Goal: Information Seeking & Learning: Learn about a topic

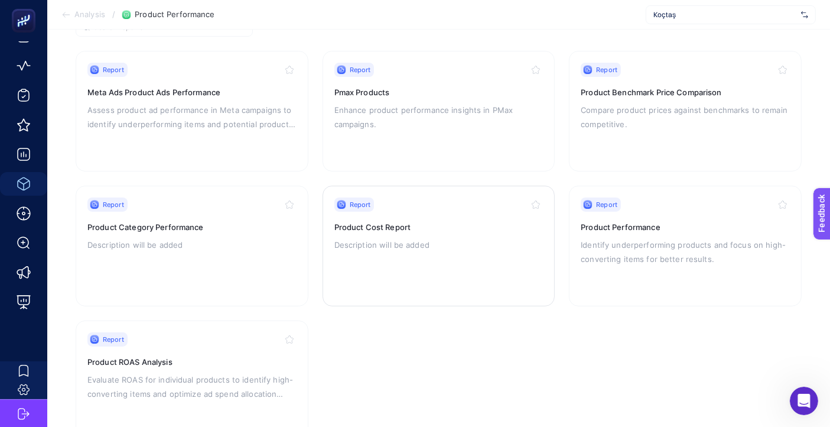
scroll to position [152, 0]
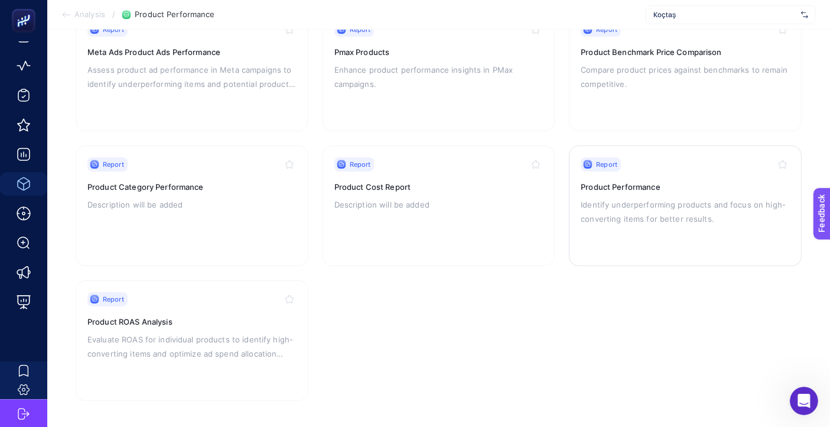
click at [682, 218] on p "Identify underperforming products and focus on high-converting items for better…" at bounding box center [685, 211] width 209 height 28
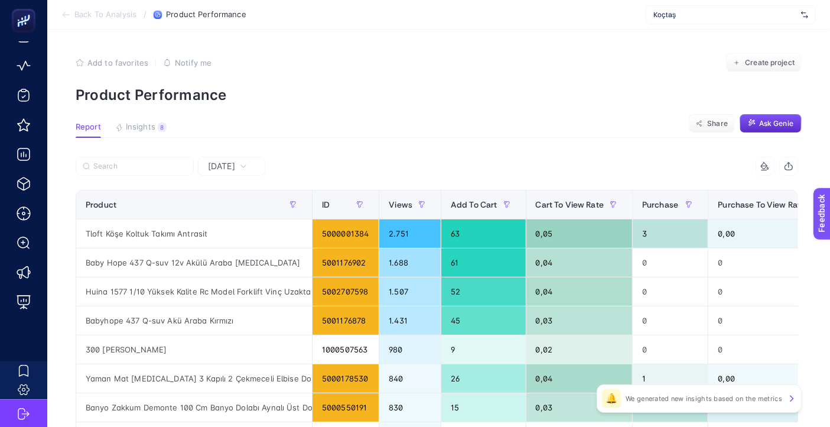
scroll to position [0, 259]
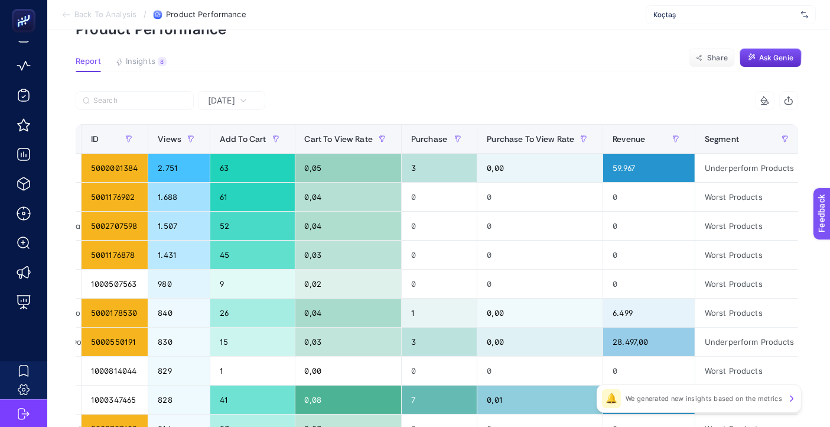
scroll to position [0, 235]
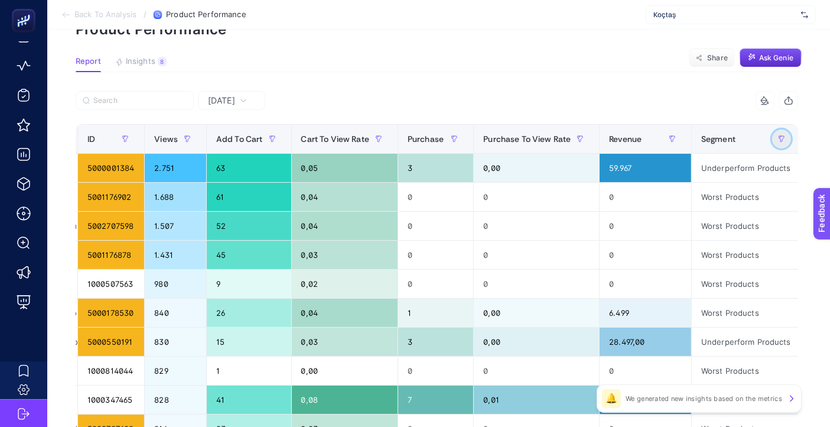
click at [778, 139] on icon "button" at bounding box center [781, 138] width 7 height 7
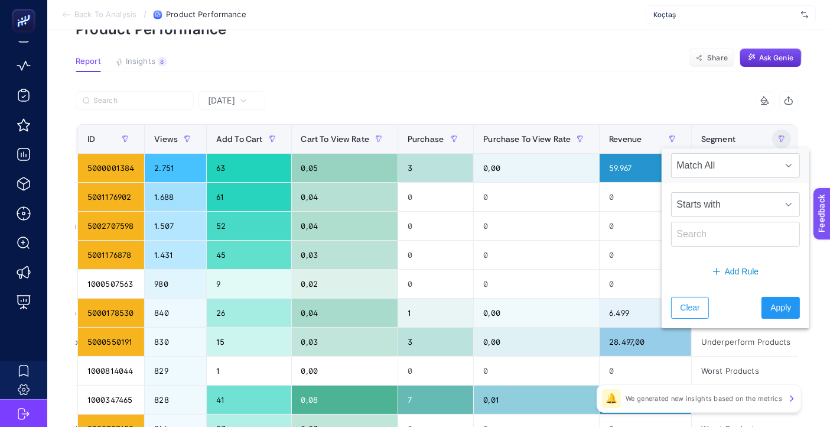
drag, startPoint x: 670, startPoint y: 68, endPoint x: 707, endPoint y: 102, distance: 50.2
click at [670, 68] on section "Report Insights 8 We generated new insights based on the metrics Share Ask [PER…" at bounding box center [439, 64] width 726 height 15
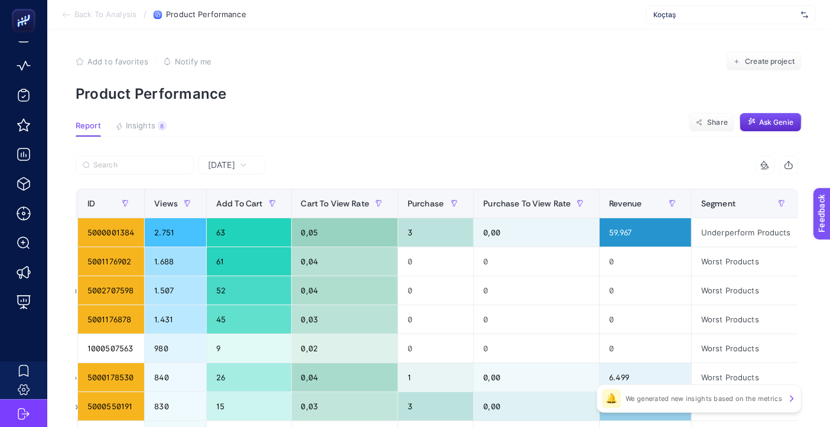
scroll to position [0, 0]
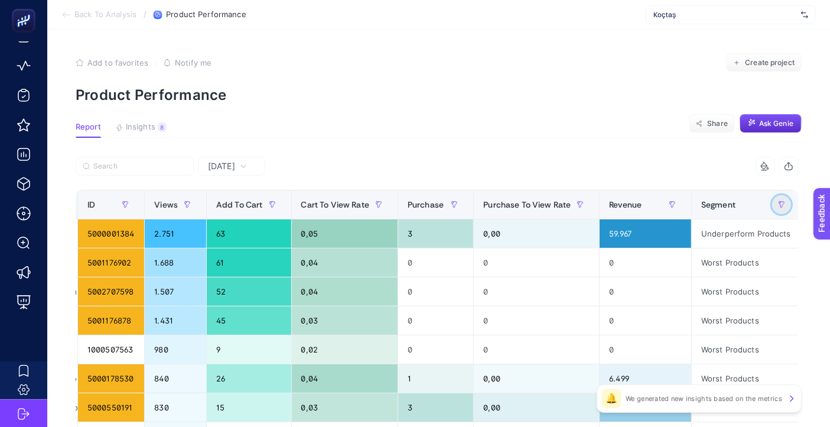
click at [772, 198] on button "button" at bounding box center [781, 204] width 19 height 19
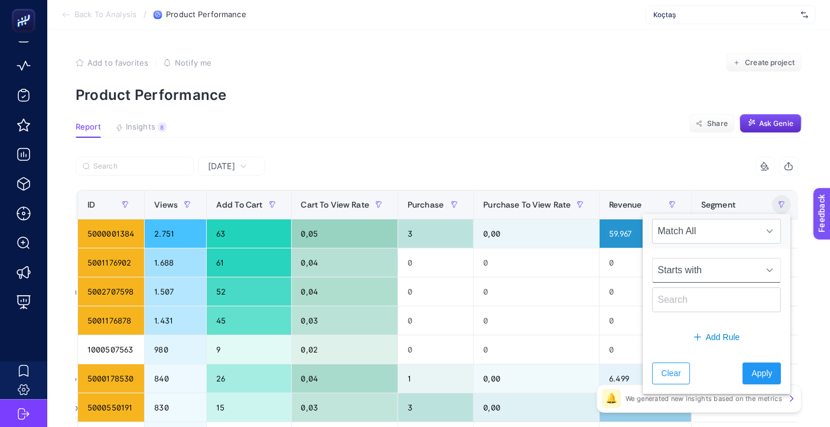
click at [759, 269] on div at bounding box center [770, 270] width 22 height 24
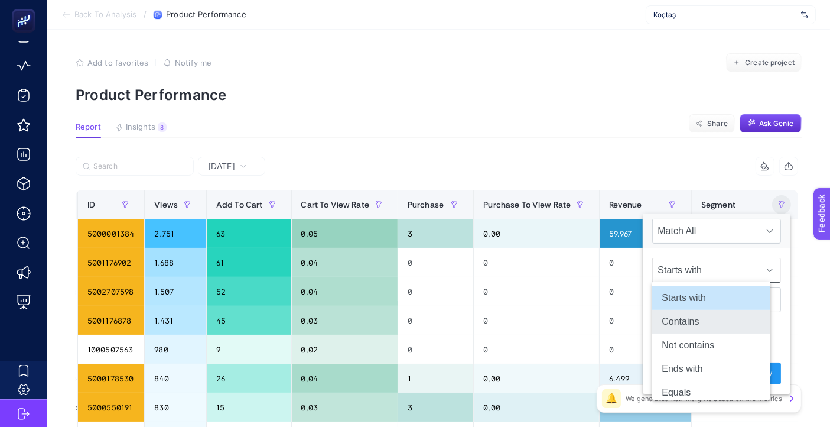
click at [690, 326] on li "Contains" at bounding box center [712, 322] width 118 height 24
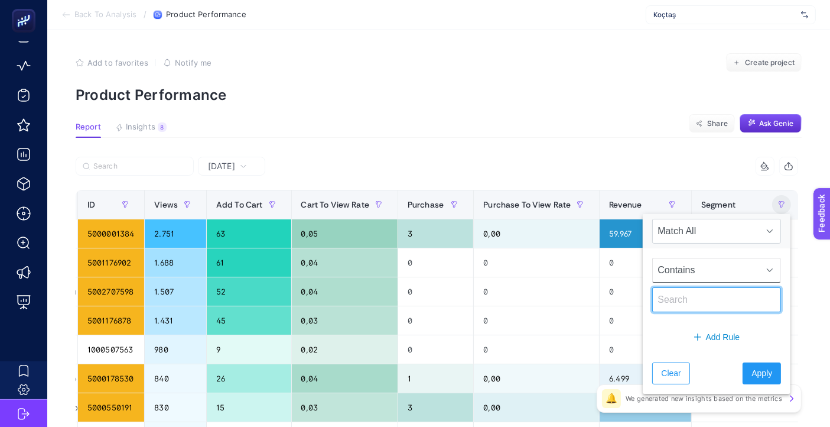
click at [706, 302] on input "text" at bounding box center [717, 299] width 129 height 25
click at [759, 268] on div at bounding box center [770, 270] width 22 height 24
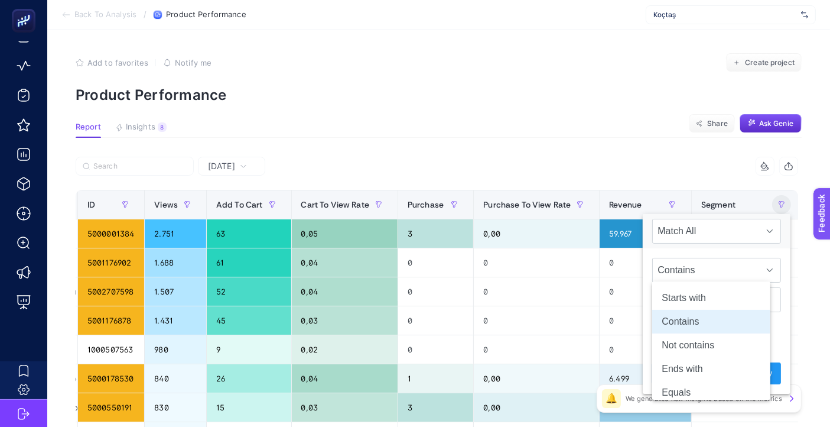
click at [579, 101] on p "Product Performance" at bounding box center [439, 94] width 726 height 17
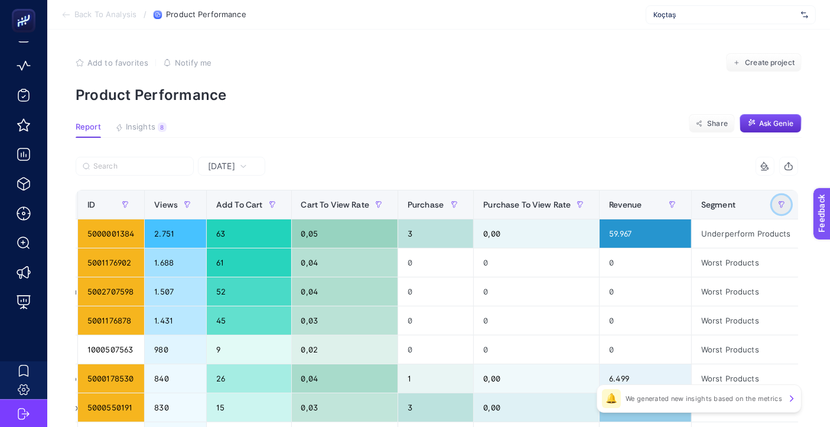
click at [778, 207] on icon "button" at bounding box center [781, 204] width 7 height 7
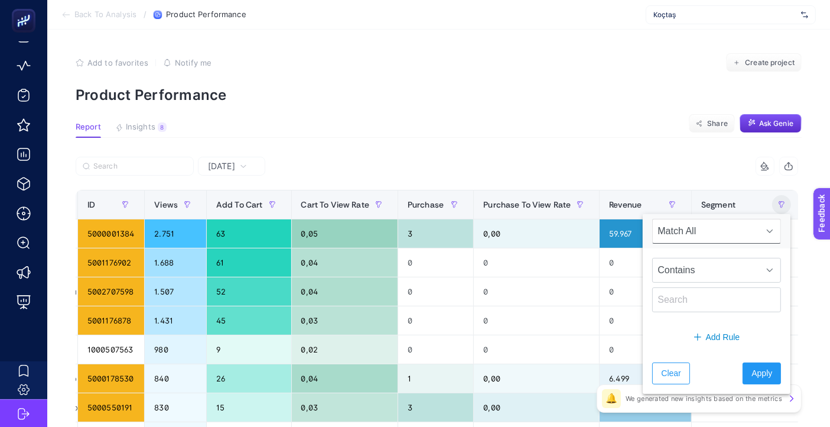
click at [649, 131] on section "Report Insights 8 We generated new insights based on the metrics Share Ask [PER…" at bounding box center [439, 129] width 726 height 15
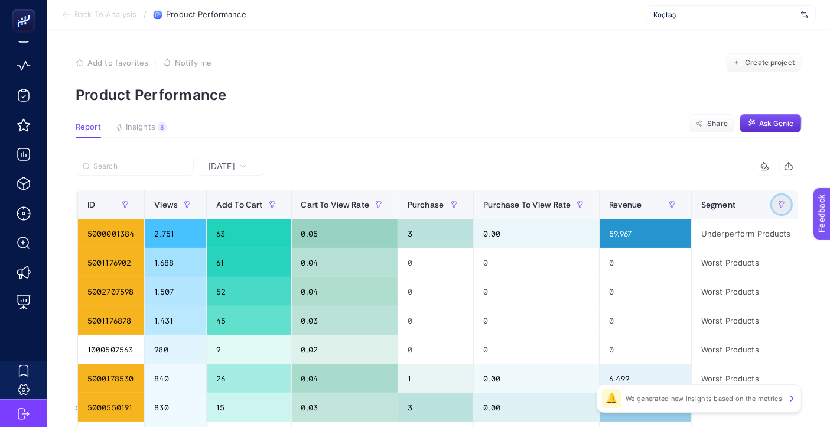
click at [772, 202] on button "button" at bounding box center [781, 204] width 19 height 19
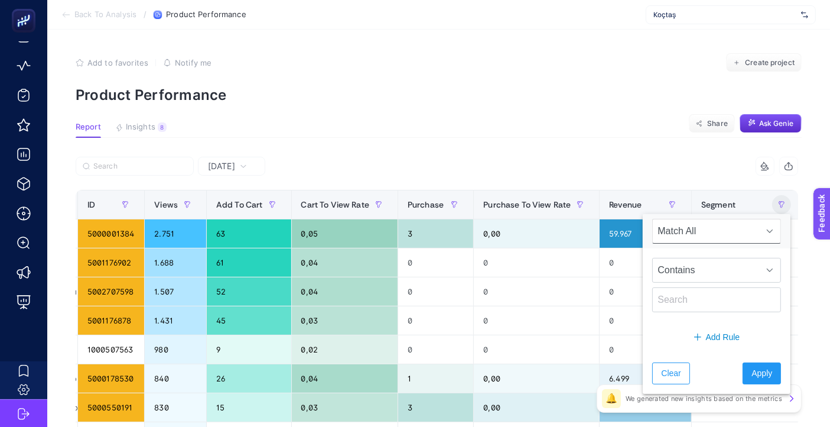
click at [627, 160] on div "7 items selected" at bounding box center [618, 166] width 362 height 19
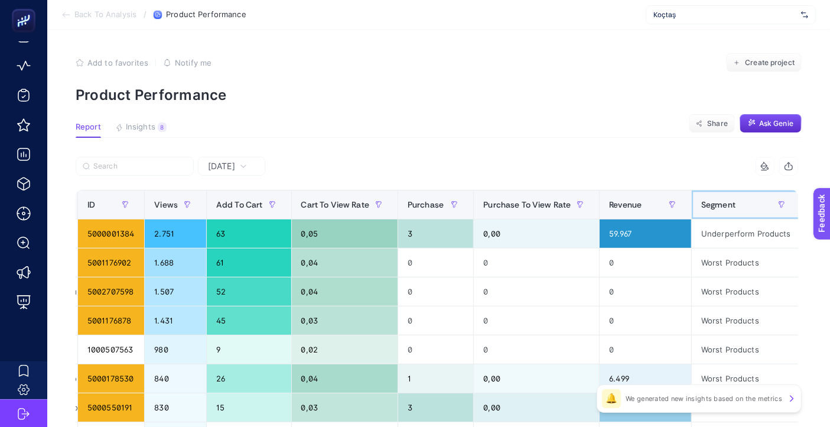
click at [702, 195] on div "Segment" at bounding box center [747, 204] width 90 height 19
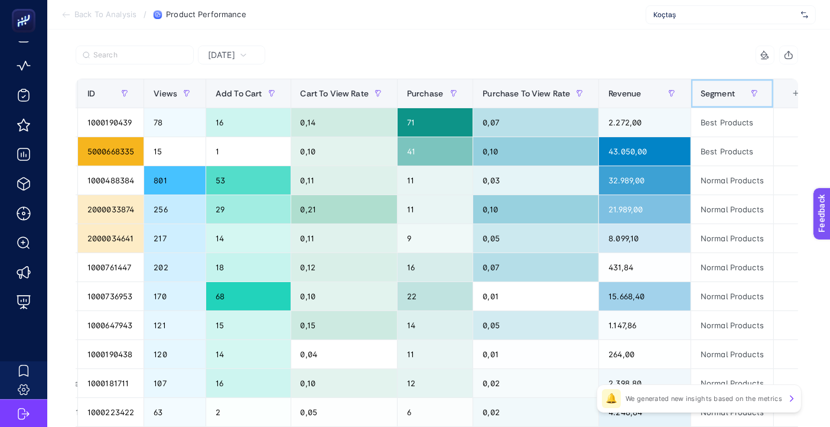
scroll to position [131, 7]
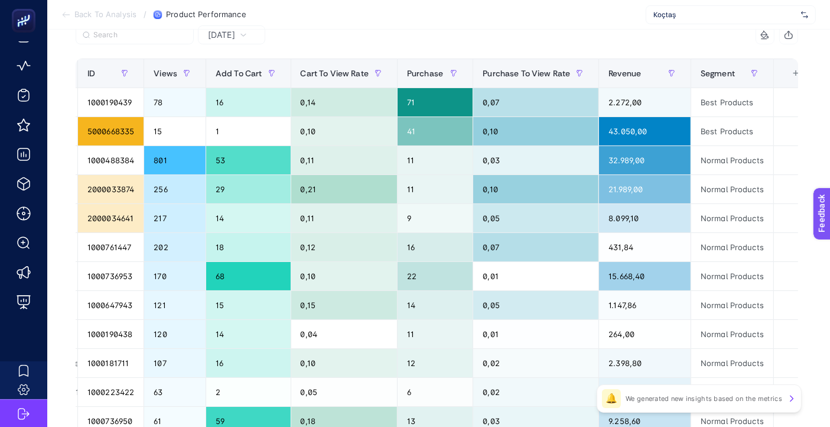
click at [703, 30] on div "7 items selected" at bounding box center [618, 34] width 362 height 19
